Goal: Navigation & Orientation: Find specific page/section

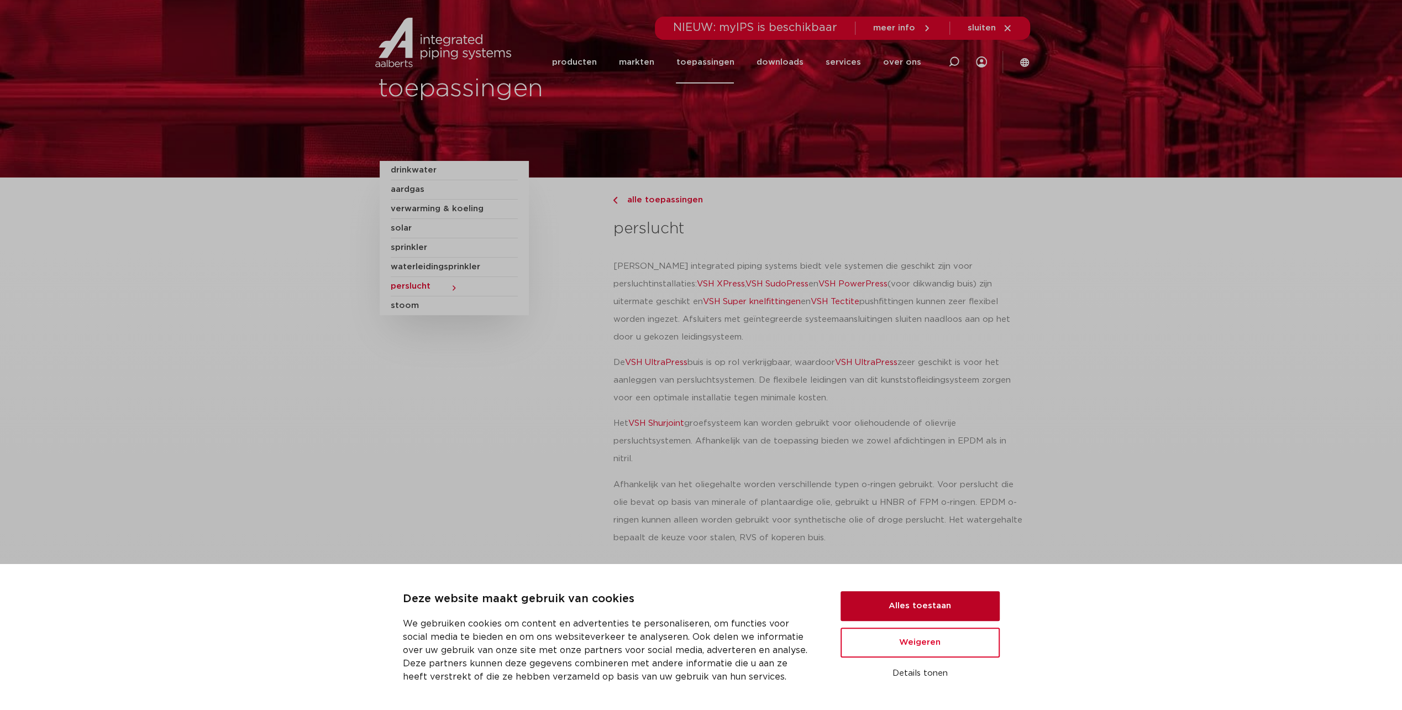
click at [906, 607] on button "Alles toestaan" at bounding box center [919, 606] width 159 height 30
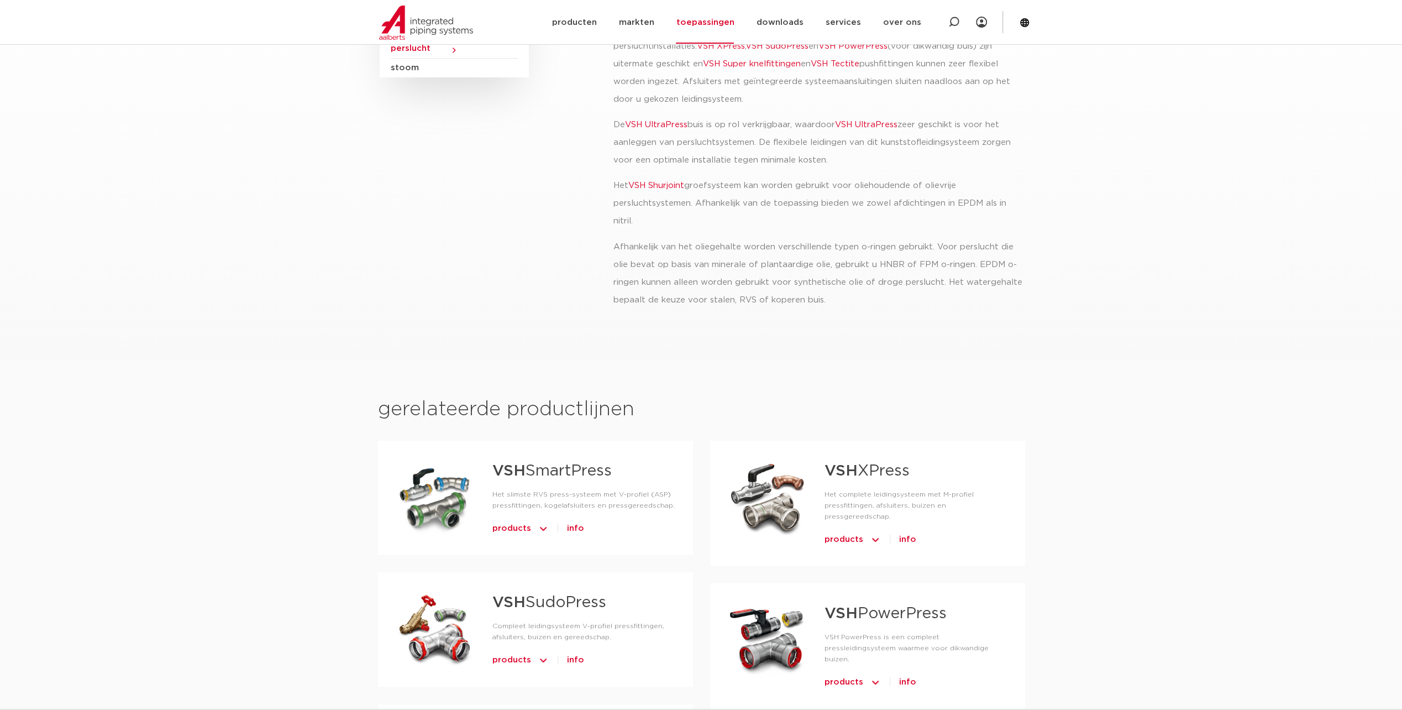
scroll to position [111, 0]
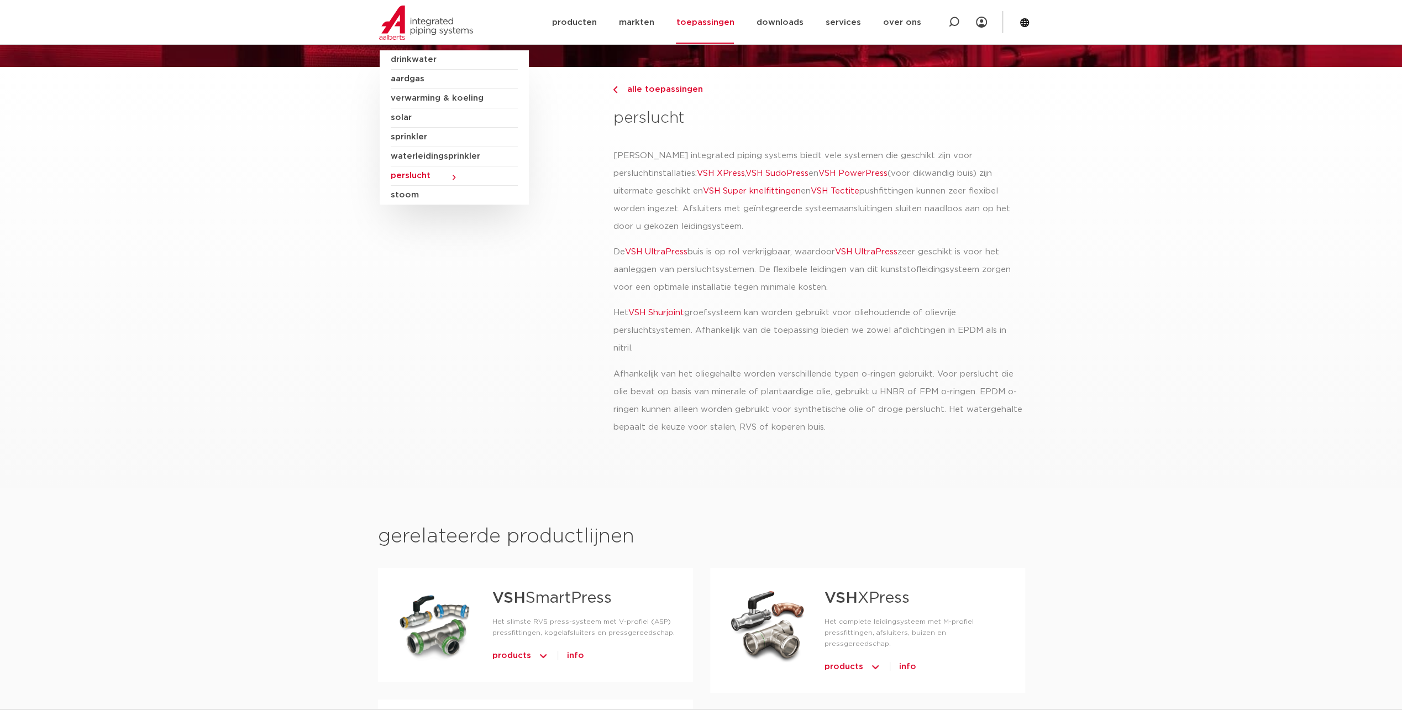
click at [455, 177] on span "perslucht" at bounding box center [454, 175] width 127 height 19
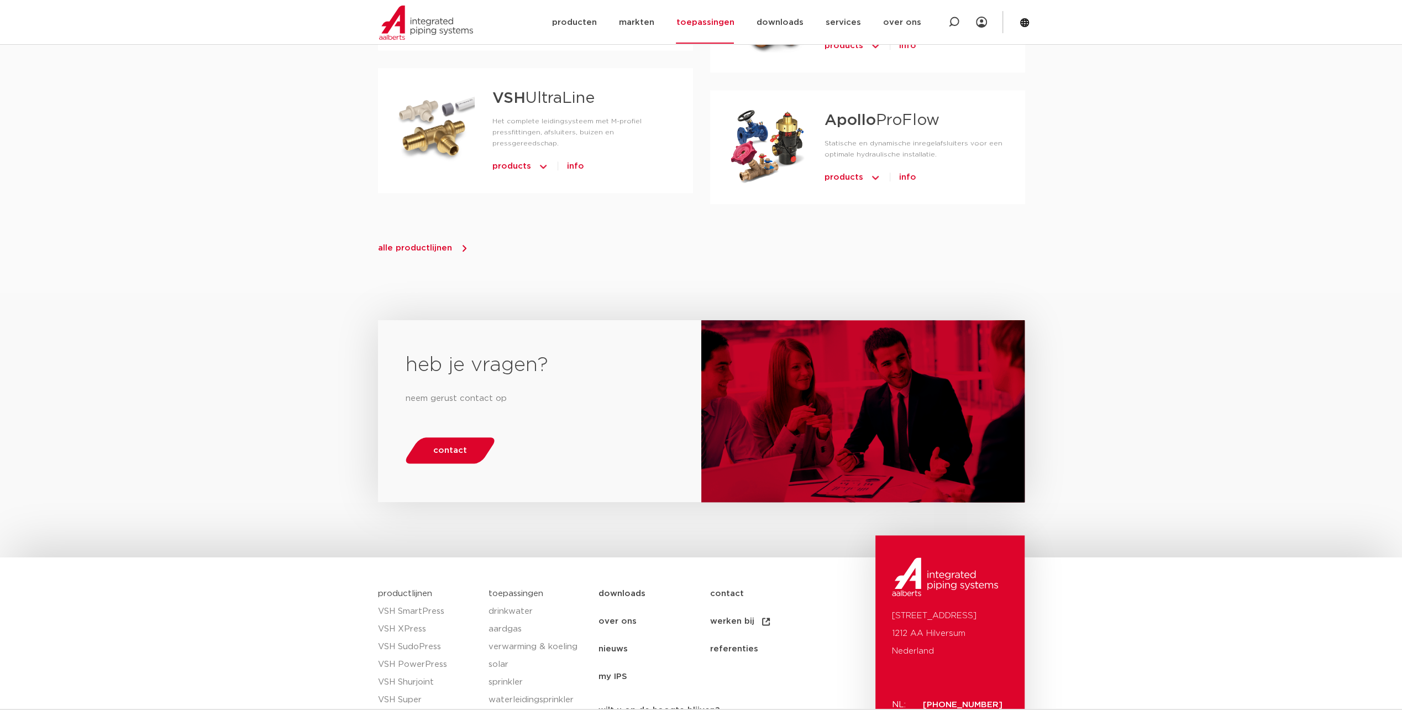
scroll to position [1160, 0]
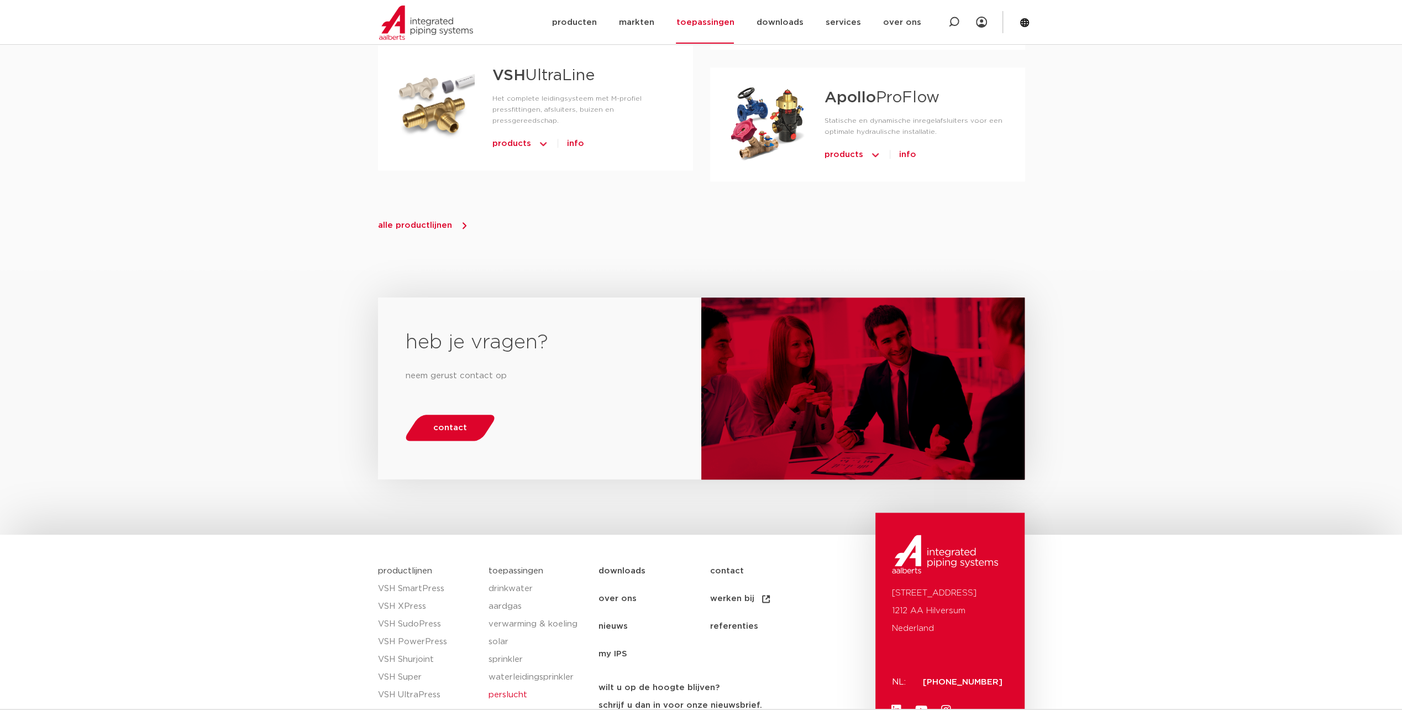
click at [446, 221] on span "alle productlijnen" at bounding box center [415, 225] width 74 height 8
